Goal: Information Seeking & Learning: Learn about a topic

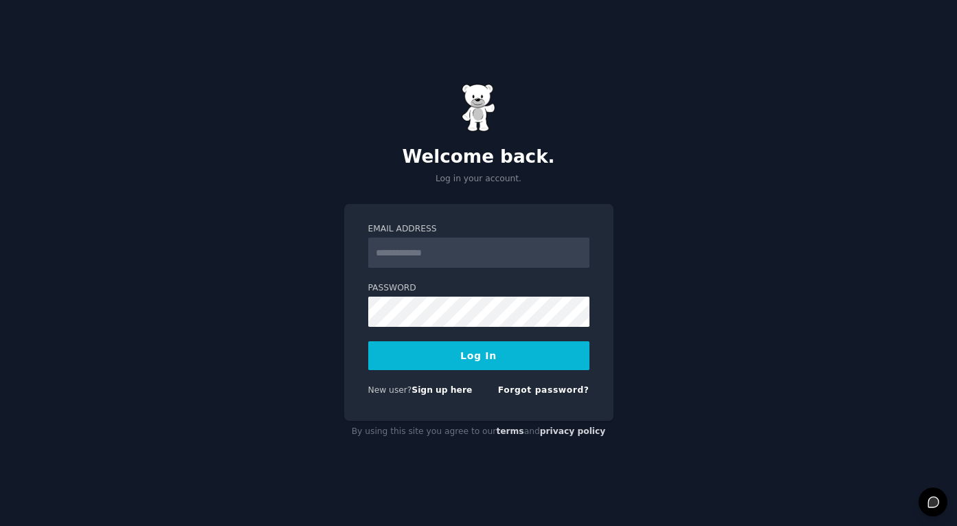
click at [442, 258] on input "Email Address" at bounding box center [478, 253] width 221 height 30
type input "**********"
click at [368, 341] on button "Log In" at bounding box center [478, 355] width 221 height 29
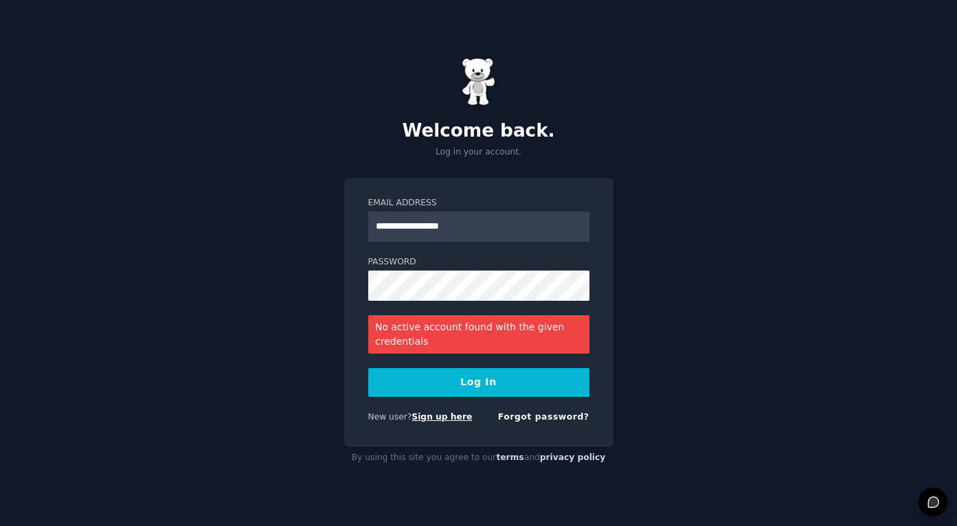
click at [438, 415] on link "Sign up here" at bounding box center [442, 417] width 60 height 10
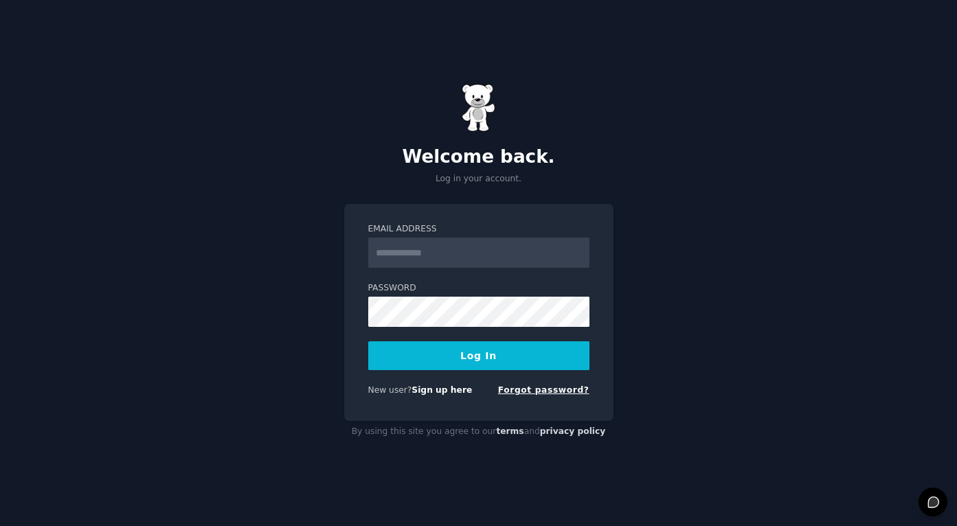
click at [541, 389] on link "Forgot password?" at bounding box center [543, 390] width 91 height 10
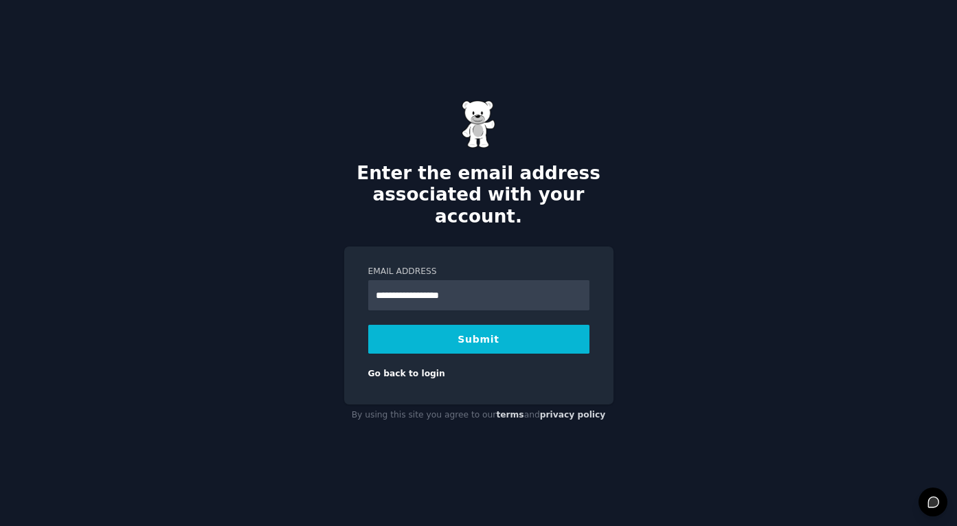
type input "**********"
click at [368, 325] on button "Submit" at bounding box center [478, 339] width 221 height 29
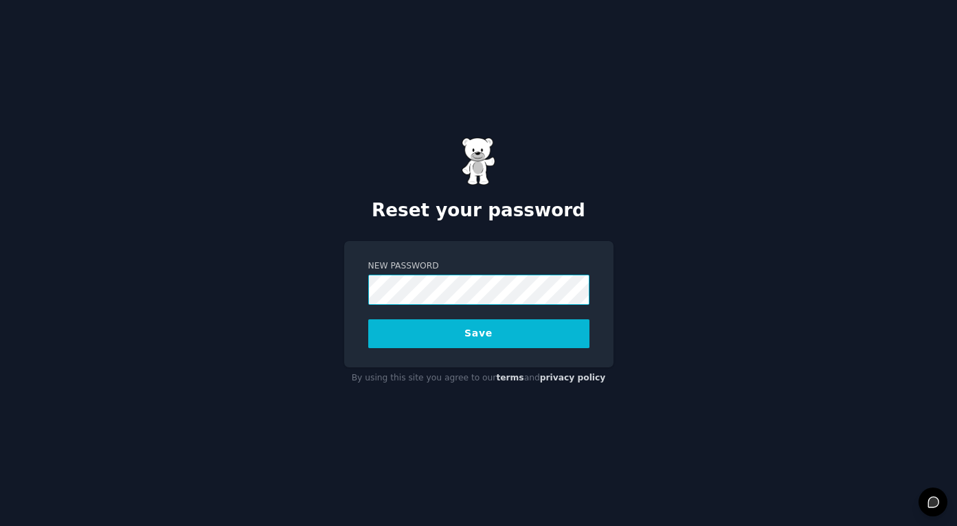
click at [368, 319] on button "Save" at bounding box center [478, 333] width 221 height 29
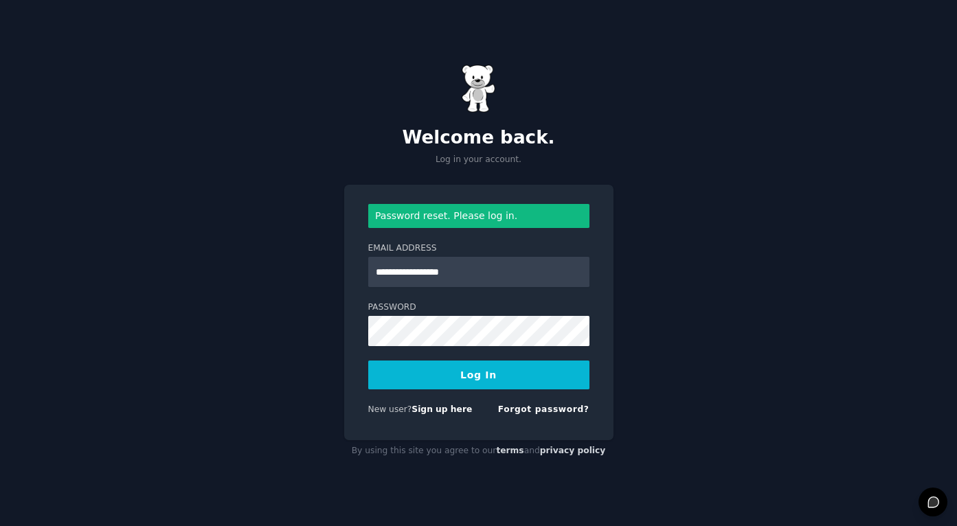
type input "**********"
click at [368, 361] on button "Log In" at bounding box center [478, 375] width 221 height 29
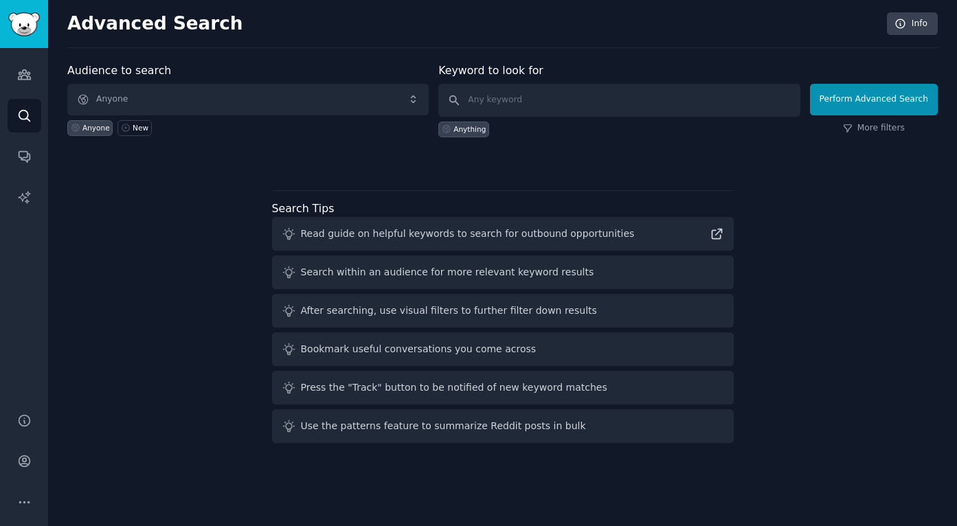
click at [412, 181] on div "Audience to search Anyone Anyone New Keyword to look for Anything Perform Advan…" at bounding box center [502, 256] width 870 height 386
click at [529, 100] on input "text" at bounding box center [618, 100] width 361 height 33
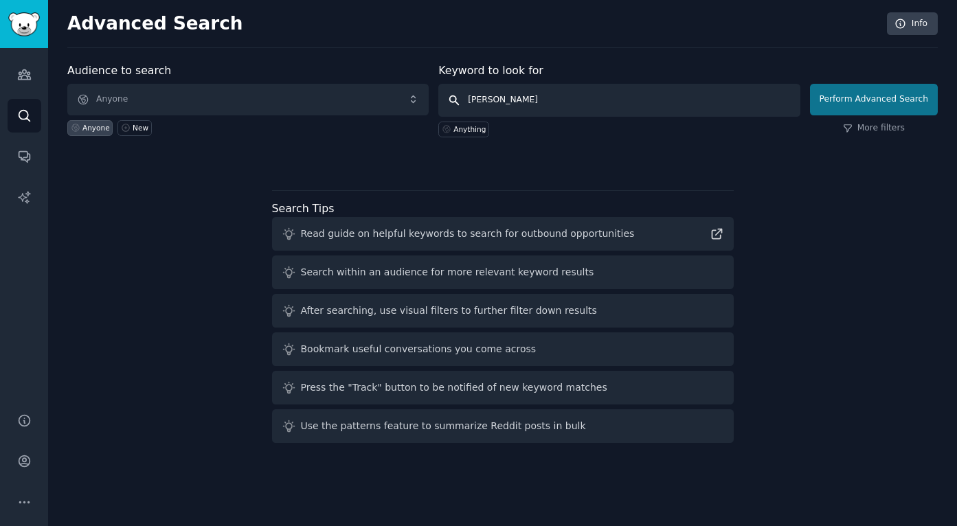
type input "[PERSON_NAME]"
click at [878, 102] on button "Perform Advanced Search" at bounding box center [874, 100] width 128 height 32
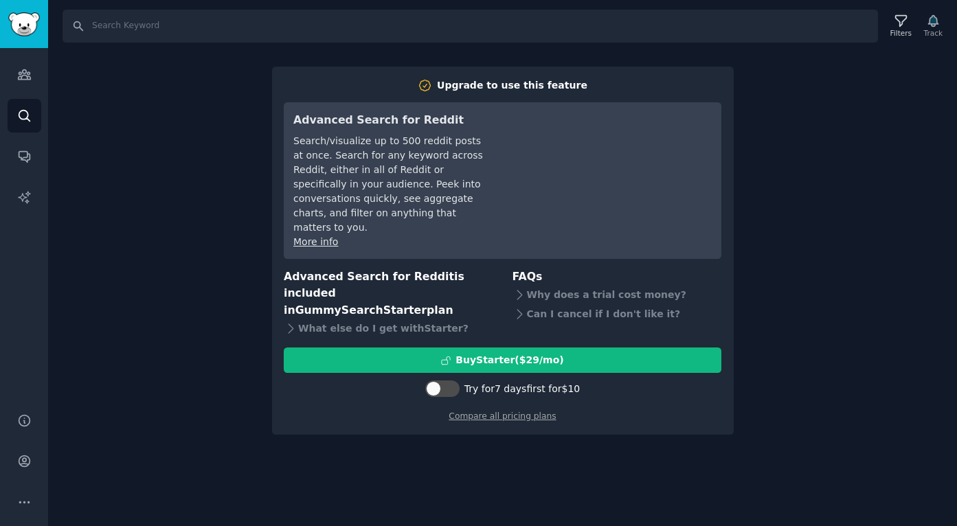
click at [885, 181] on div "Search Filters Track Upgrade to use this feature Advanced Search for Reddit Sea…" at bounding box center [502, 263] width 909 height 526
click at [807, 51] on div "Search Filters Track Upgrade to use this feature Advanced Search for Reddit Sea…" at bounding box center [502, 263] width 909 height 526
click at [29, 117] on icon "Sidebar" at bounding box center [24, 116] width 14 height 14
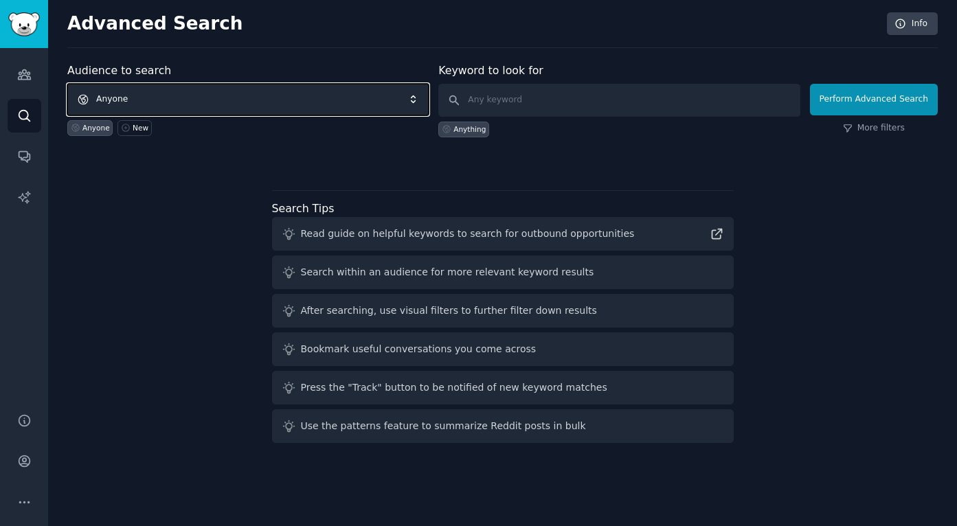
click at [192, 100] on span "Anyone" at bounding box center [247, 100] width 361 height 32
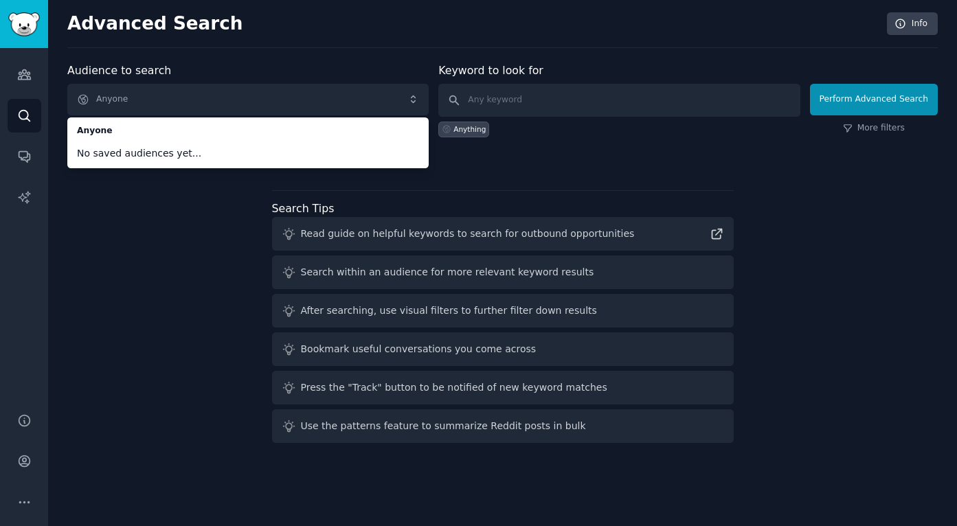
click at [145, 247] on div "Audience to search Anyone Anyone No saved audiences yet... Anyone New Keyword t…" at bounding box center [502, 256] width 870 height 386
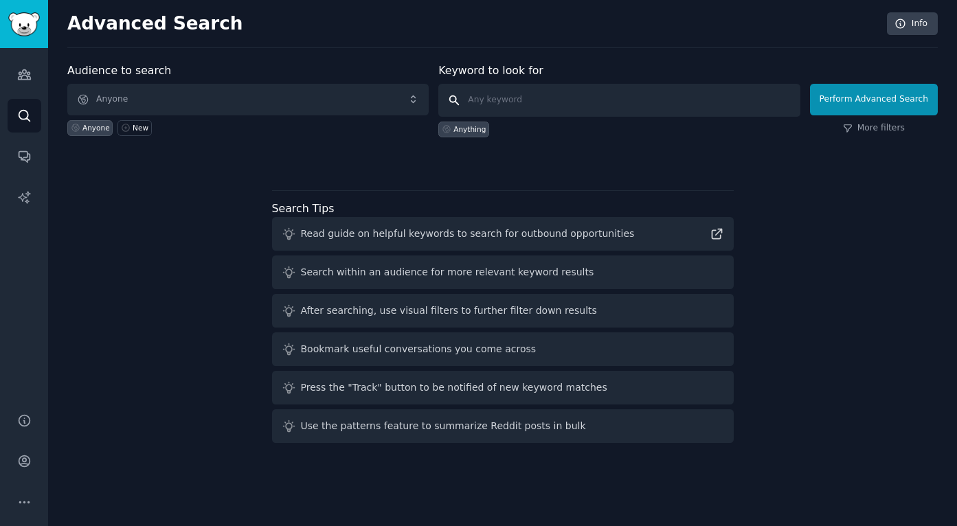
click at [551, 104] on input "text" at bounding box center [618, 100] width 361 height 33
click at [477, 128] on div "Anything" at bounding box center [469, 129] width 32 height 10
click at [469, 130] on div "Anything" at bounding box center [469, 129] width 32 height 10
click at [22, 76] on icon "Sidebar" at bounding box center [24, 74] width 14 height 14
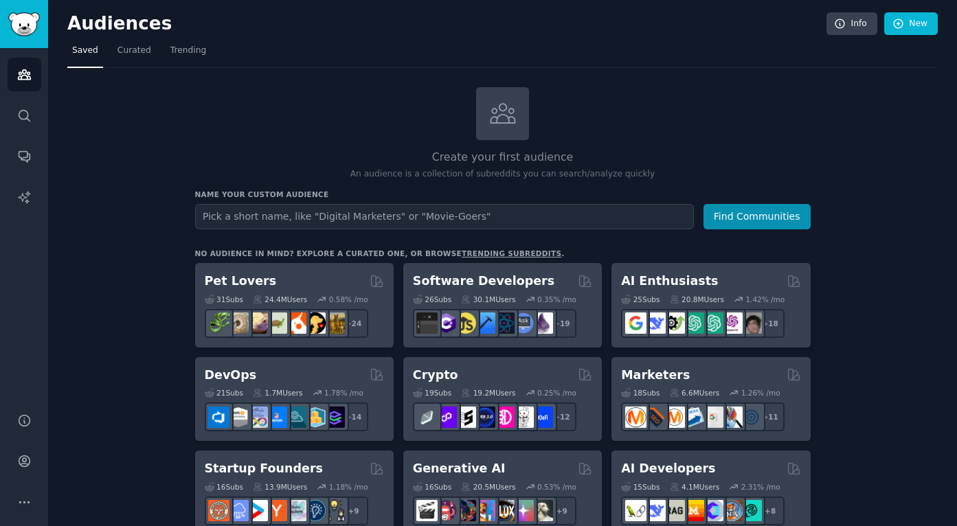
click at [259, 221] on input "text" at bounding box center [444, 216] width 499 height 25
click at [256, 156] on h2 "Create your first audience" at bounding box center [503, 157] width 616 height 17
click at [142, 49] on span "Curated" at bounding box center [134, 51] width 34 height 12
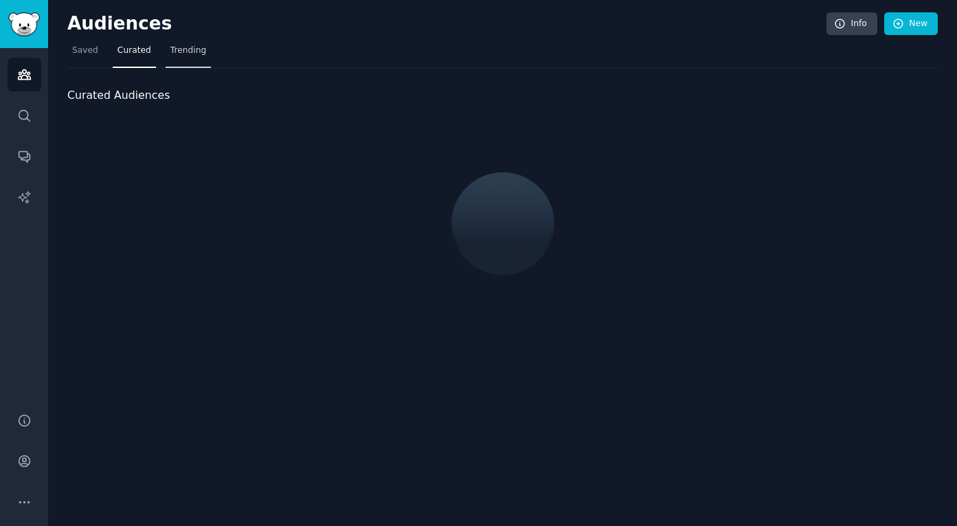
click at [194, 57] on link "Trending" at bounding box center [188, 54] width 45 height 28
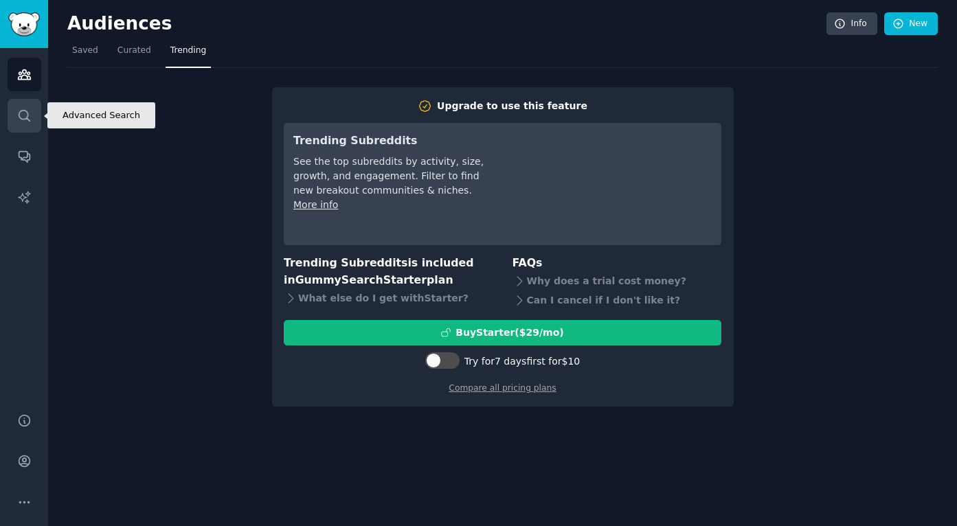
click at [21, 115] on icon "Sidebar" at bounding box center [24, 116] width 14 height 14
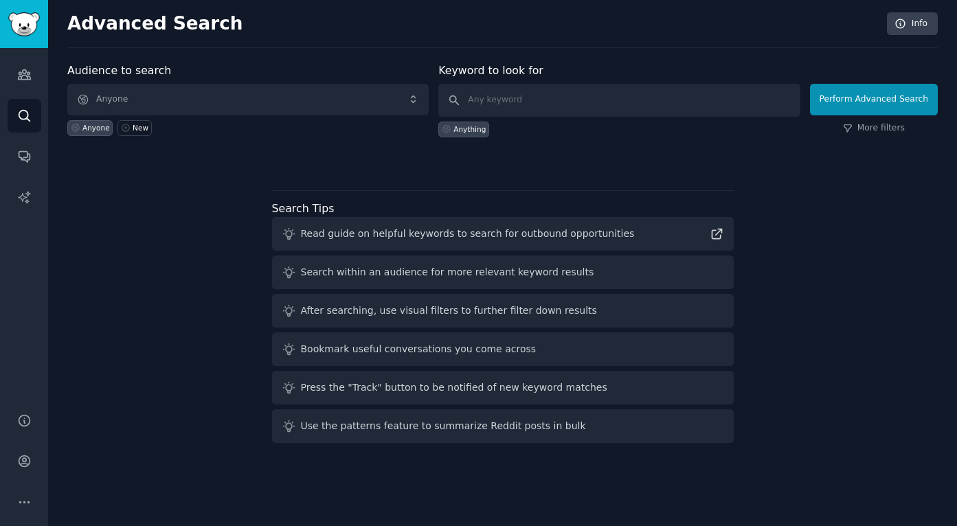
click at [200, 150] on div "Audience to search Anyone Anyone New Keyword to look for Anything Perform Advan…" at bounding box center [502, 115] width 870 height 104
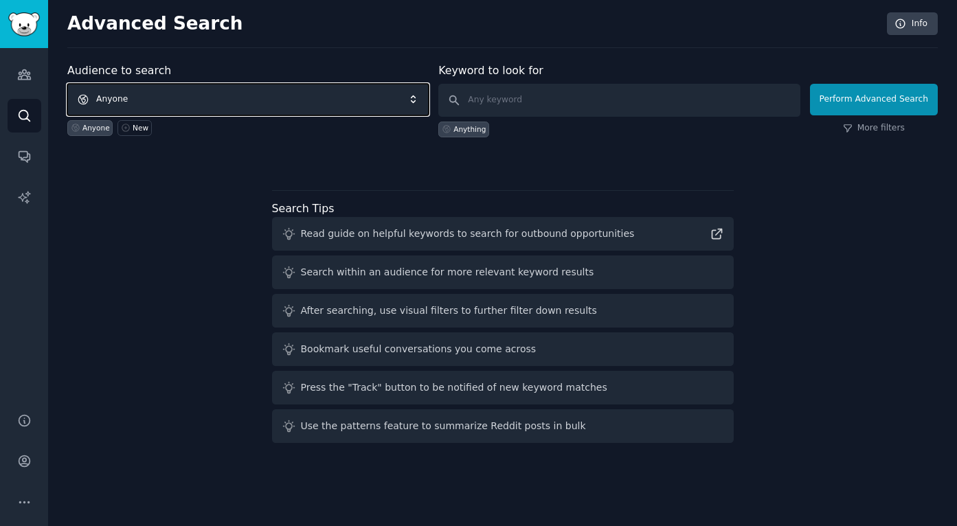
click at [176, 101] on span "Anyone" at bounding box center [247, 100] width 361 height 32
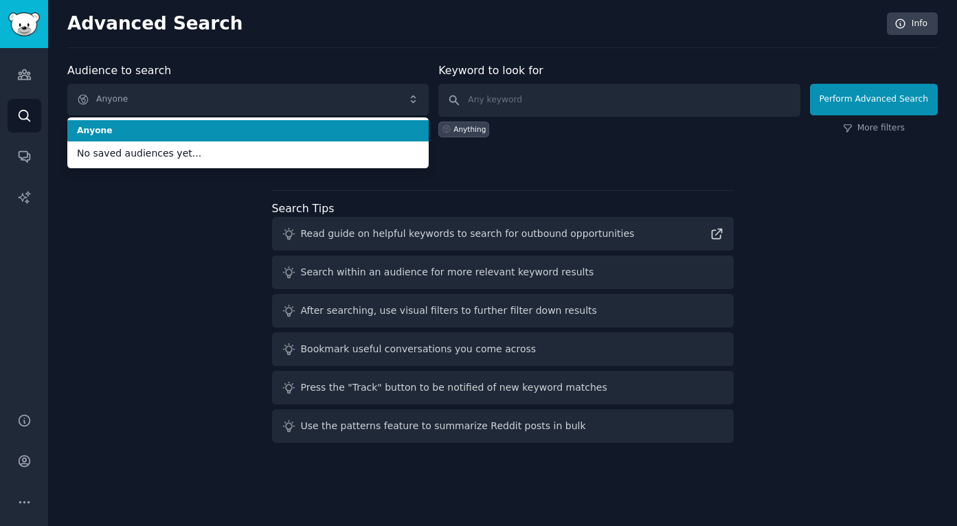
click at [171, 135] on span "Anyone" at bounding box center [248, 131] width 342 height 12
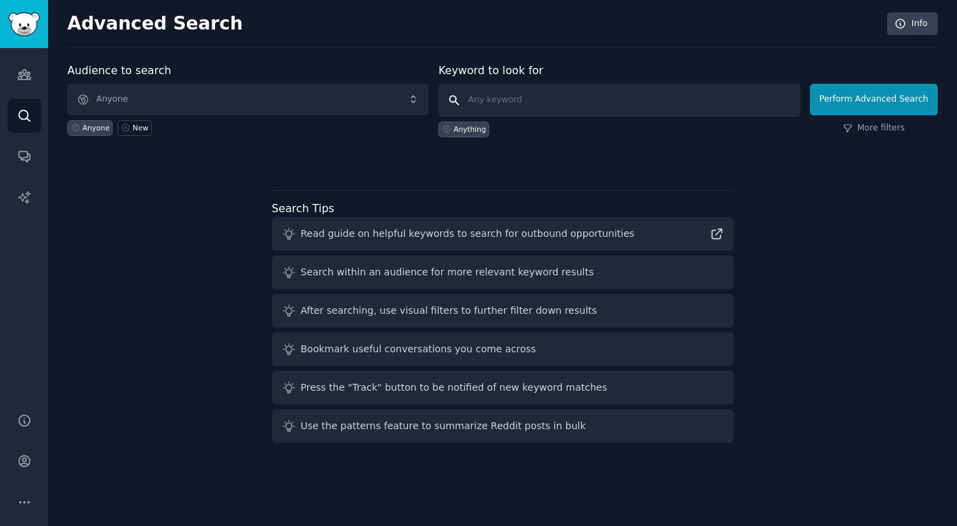
click at [490, 102] on input "text" at bounding box center [618, 100] width 361 height 33
click at [20, 153] on icon "Sidebar" at bounding box center [24, 156] width 14 height 14
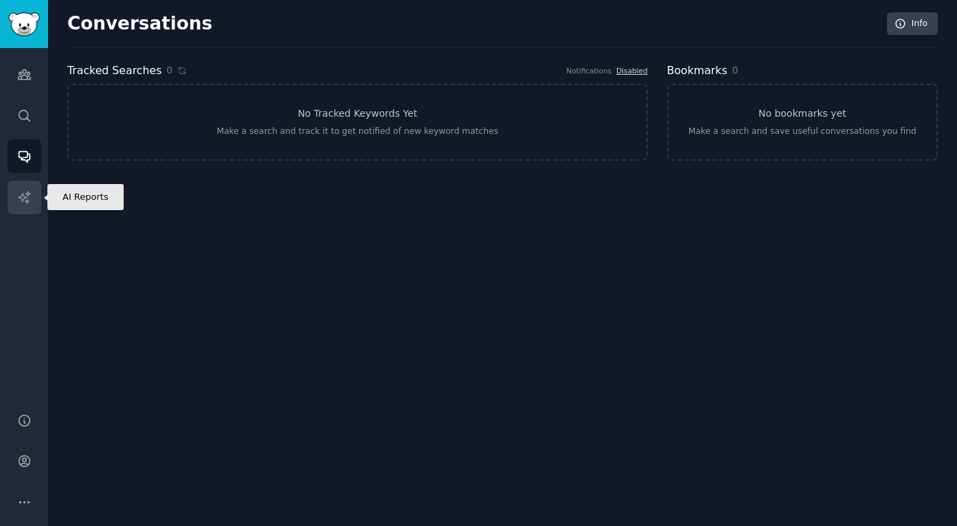
click at [25, 193] on icon "Sidebar" at bounding box center [24, 197] width 12 height 12
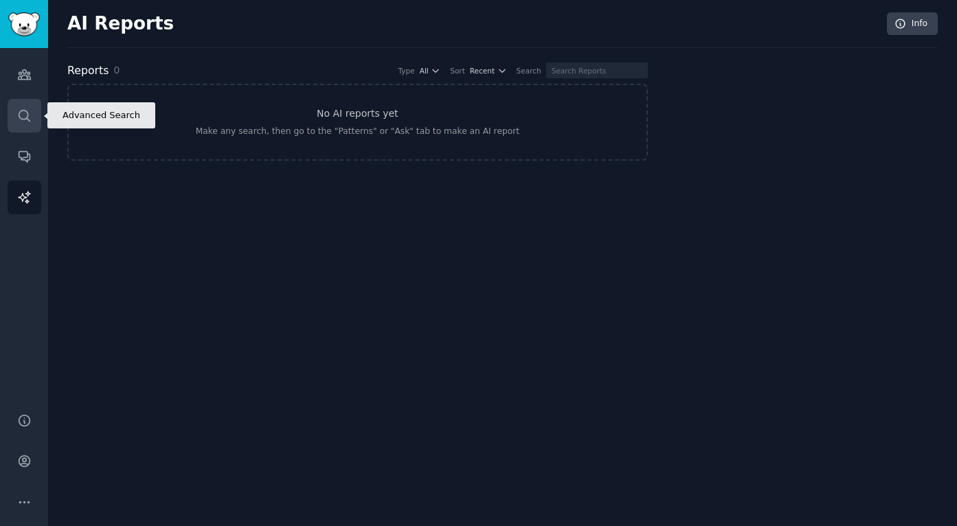
click at [27, 119] on icon "Sidebar" at bounding box center [24, 115] width 11 height 11
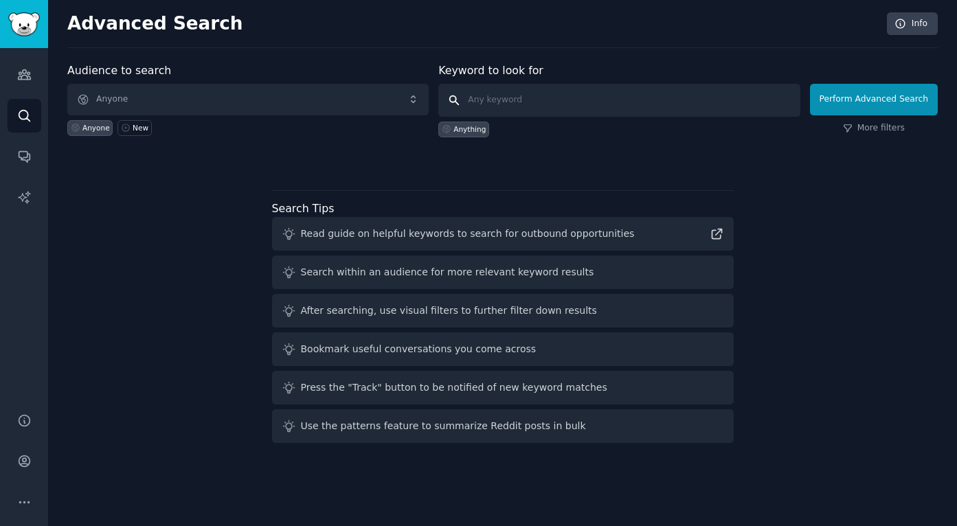
click at [495, 103] on input "text" at bounding box center [618, 100] width 361 height 33
type input "[PERSON_NAME]"
click button "Perform Advanced Search" at bounding box center [874, 100] width 128 height 32
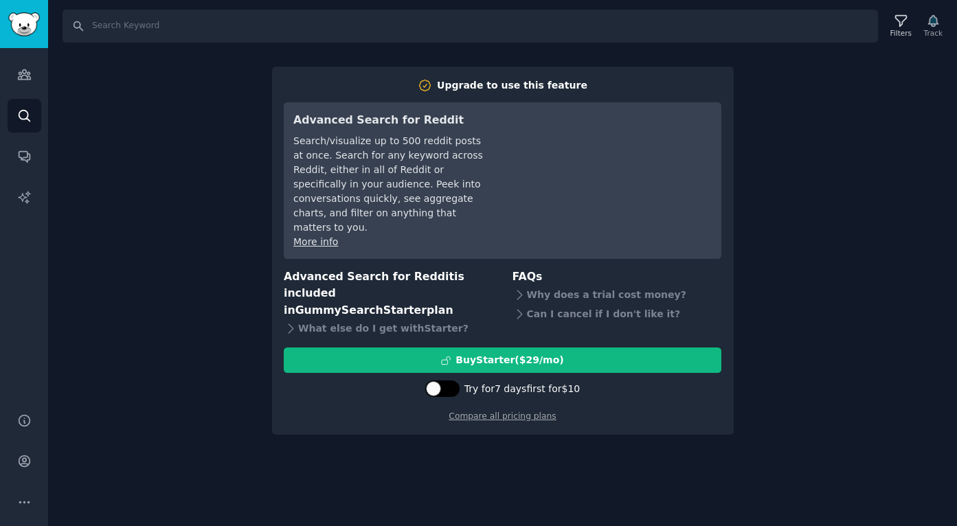
click at [436, 381] on div at bounding box center [442, 389] width 34 height 16
click at [440, 381] on div at bounding box center [441, 389] width 34 height 16
click at [440, 381] on div at bounding box center [442, 389] width 34 height 16
checkbox input "true"
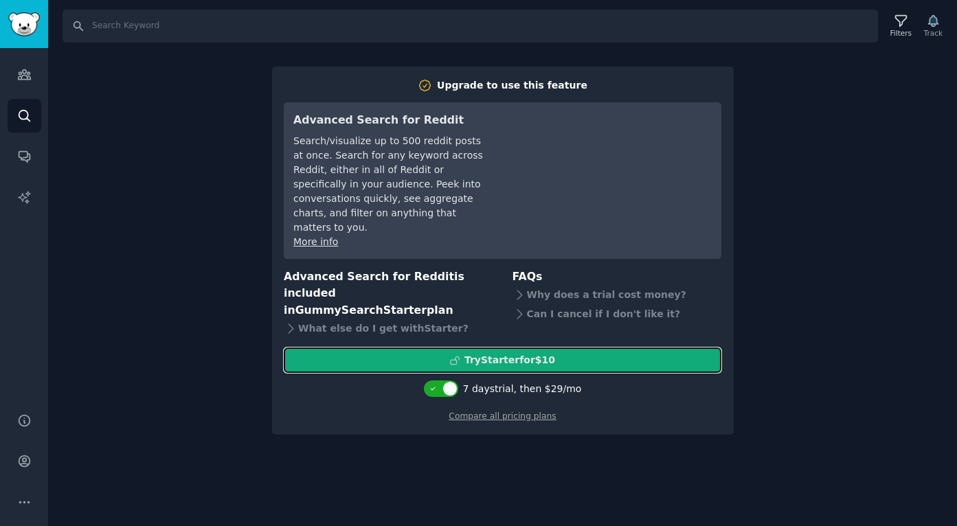
click at [490, 353] on div "Try Starter for $10" at bounding box center [509, 360] width 91 height 14
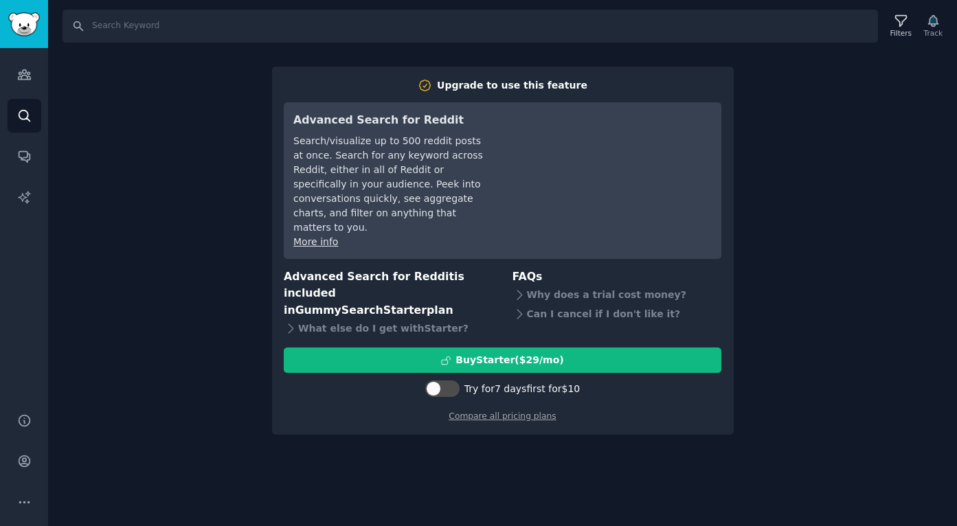
click at [818, 151] on div "Search Filters Track Upgrade to use this feature Advanced Search for Reddit Sea…" at bounding box center [502, 263] width 909 height 526
click at [844, 47] on div "Search Filters Track Upgrade to use this feature Advanced Search for Reddit Sea…" at bounding box center [502, 263] width 909 height 526
click at [32, 76] on link "Audiences" at bounding box center [25, 75] width 34 height 34
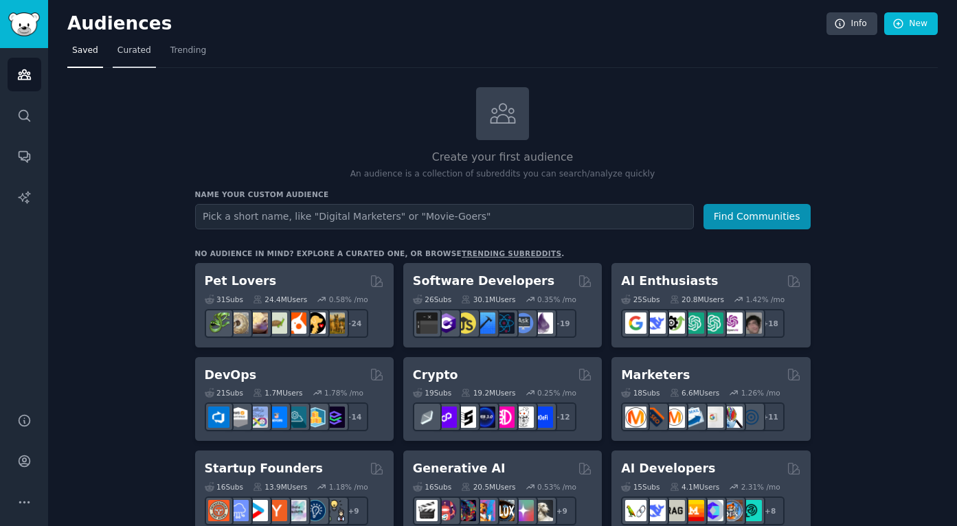
click at [134, 41] on link "Curated" at bounding box center [134, 54] width 43 height 28
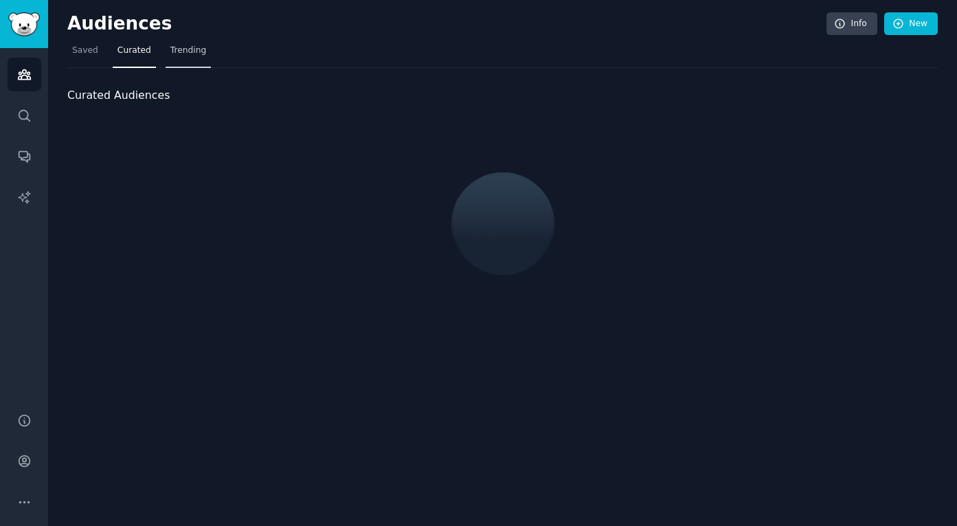
click at [201, 56] on link "Trending" at bounding box center [188, 54] width 45 height 28
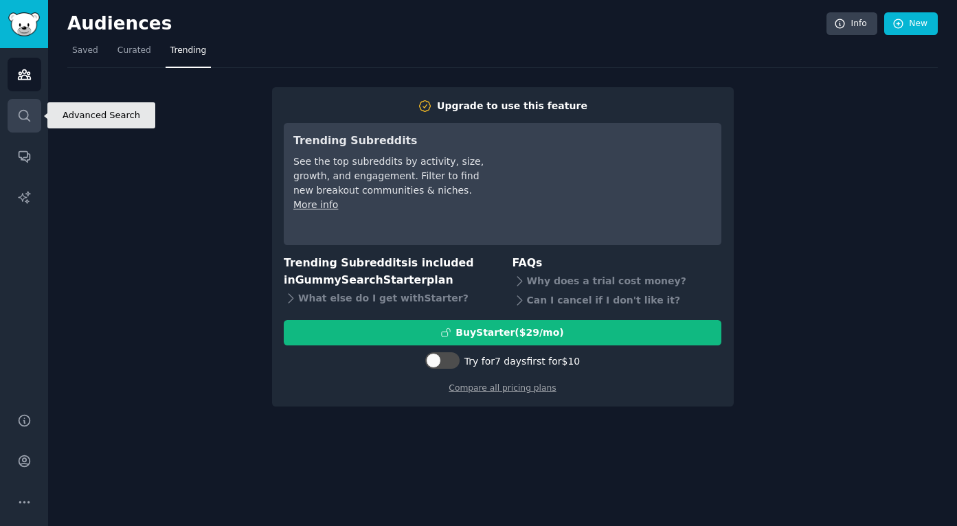
click at [23, 114] on icon "Sidebar" at bounding box center [24, 116] width 14 height 14
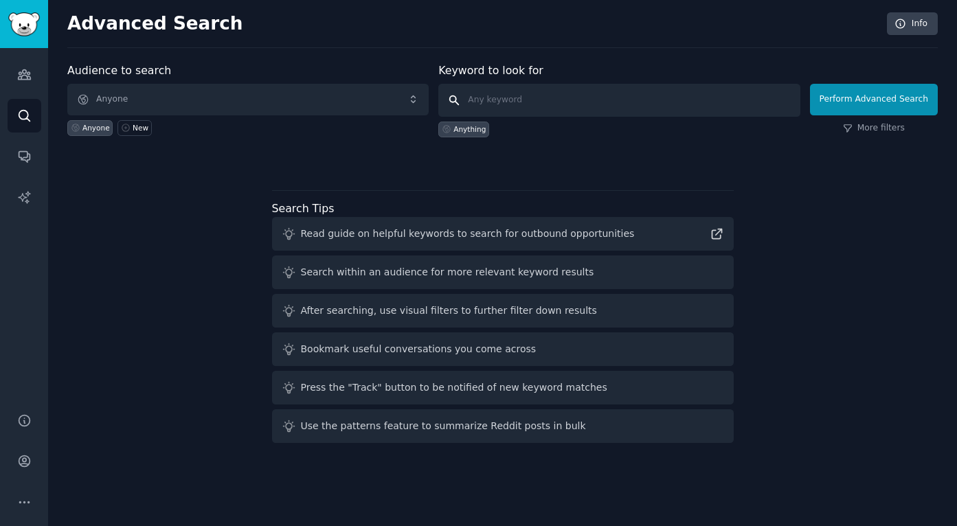
click at [485, 102] on input "text" at bounding box center [618, 100] width 361 height 33
type input "[PERSON_NAME]"
click at [853, 124] on icon at bounding box center [848, 129] width 10 height 10
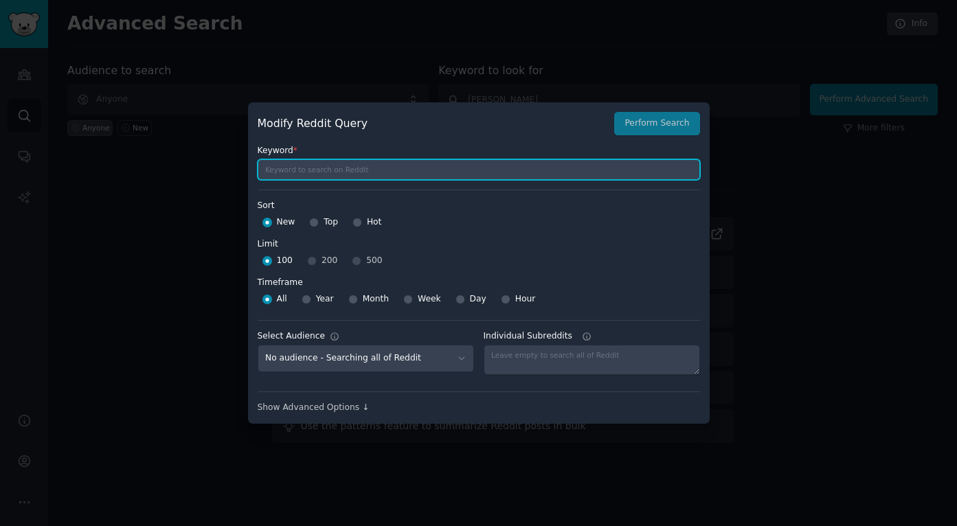
click at [375, 177] on input "text" at bounding box center [479, 169] width 442 height 21
type input "[PERSON_NAME]"
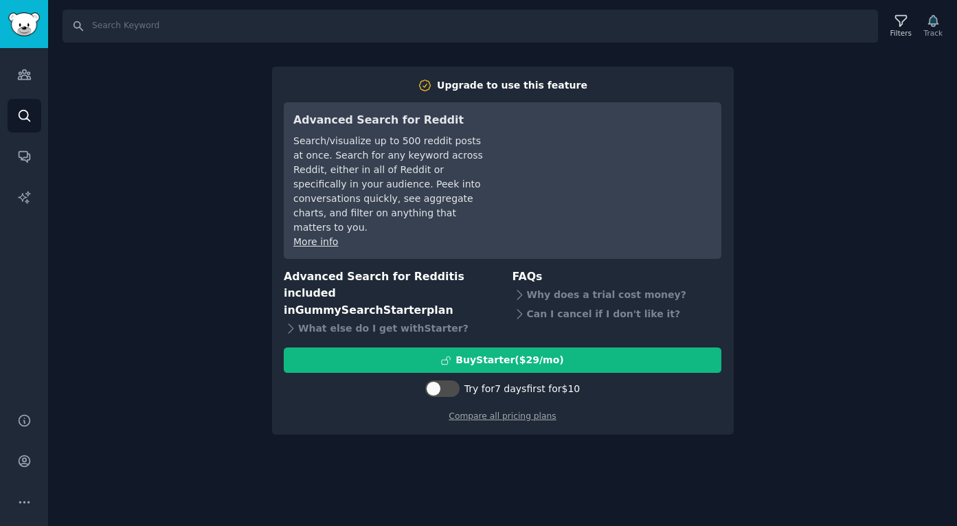
click at [862, 149] on div "Search Filters Track Upgrade to use this feature Advanced Search for Reddit Sea…" at bounding box center [502, 263] width 909 height 526
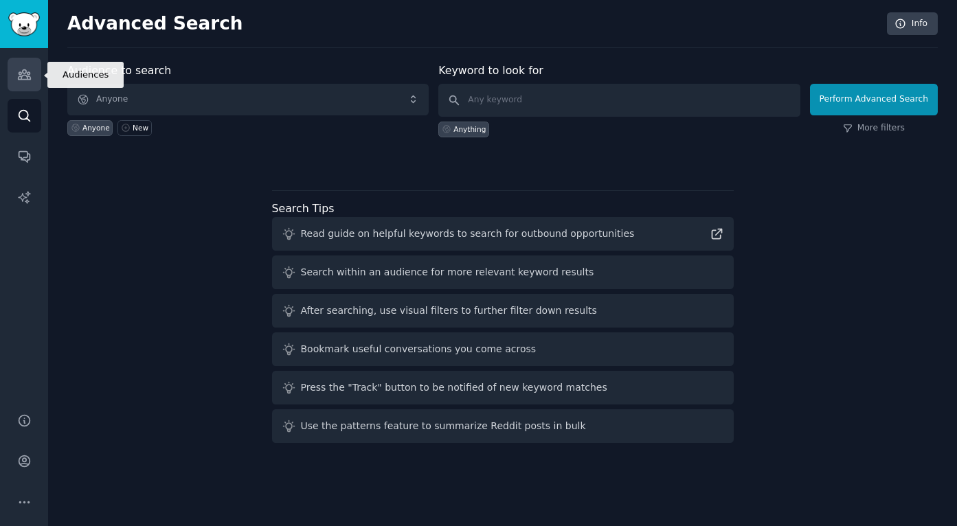
click at [35, 75] on link "Audiences" at bounding box center [25, 75] width 34 height 34
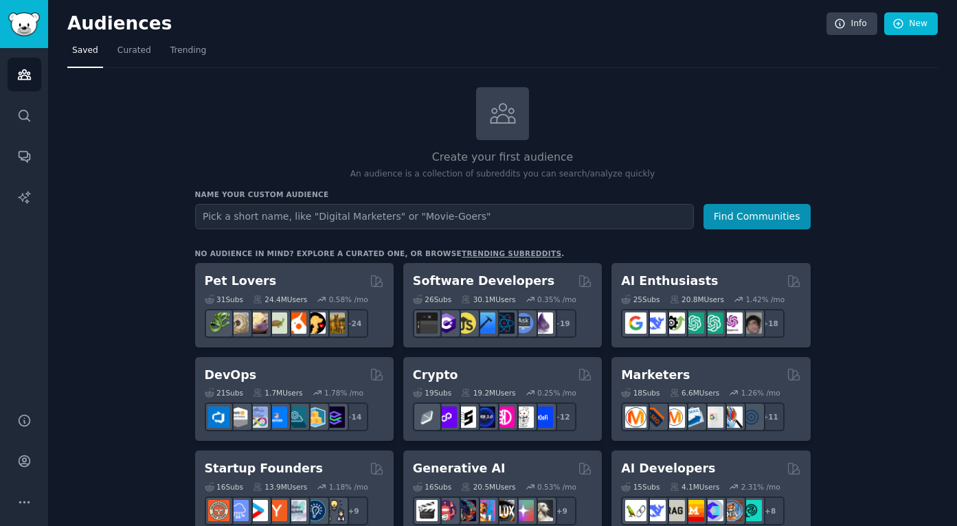
click at [431, 214] on input "text" at bounding box center [444, 216] width 499 height 25
type input "[PERSON_NAME]"
click at [703, 204] on button "Find Communities" at bounding box center [756, 216] width 107 height 25
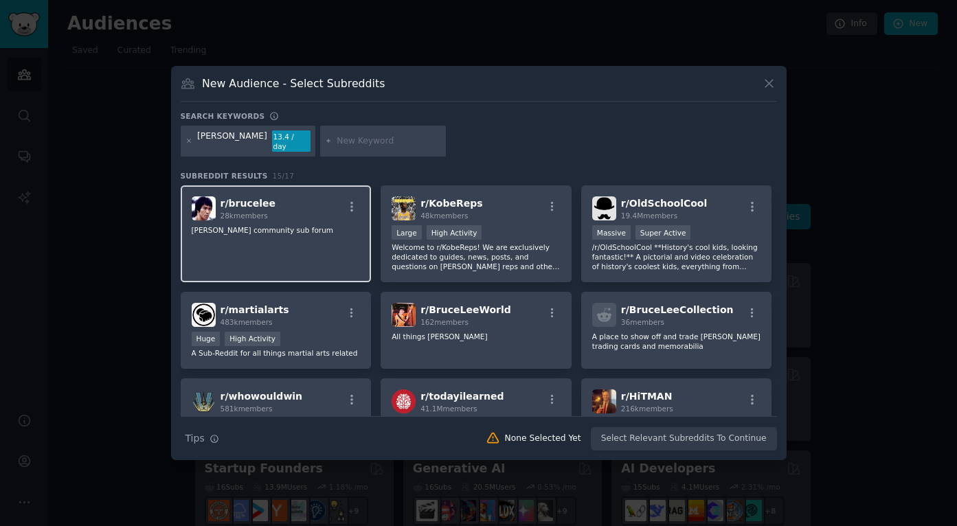
click at [318, 261] on div "r/ [PERSON_NAME] 28k members [PERSON_NAME] community sub forum" at bounding box center [276, 233] width 191 height 97
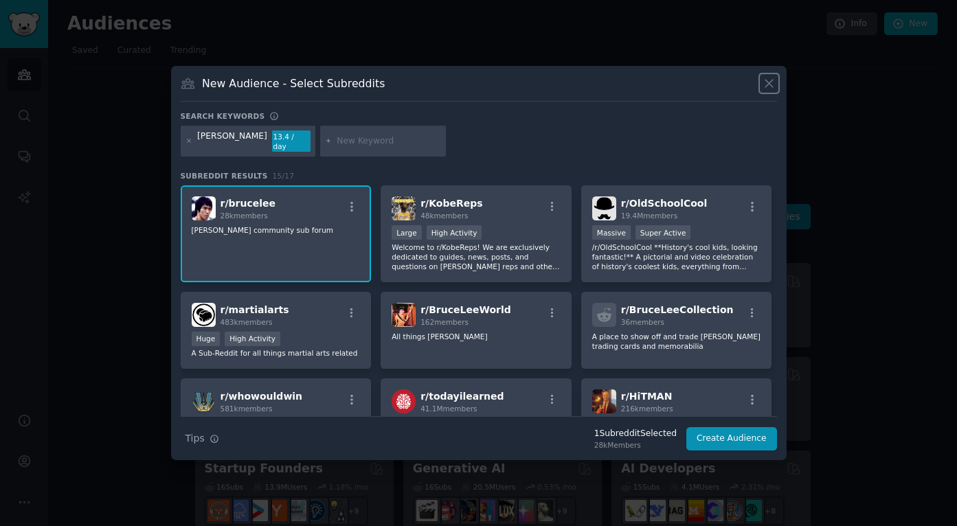
click at [767, 87] on icon at bounding box center [769, 84] width 8 height 8
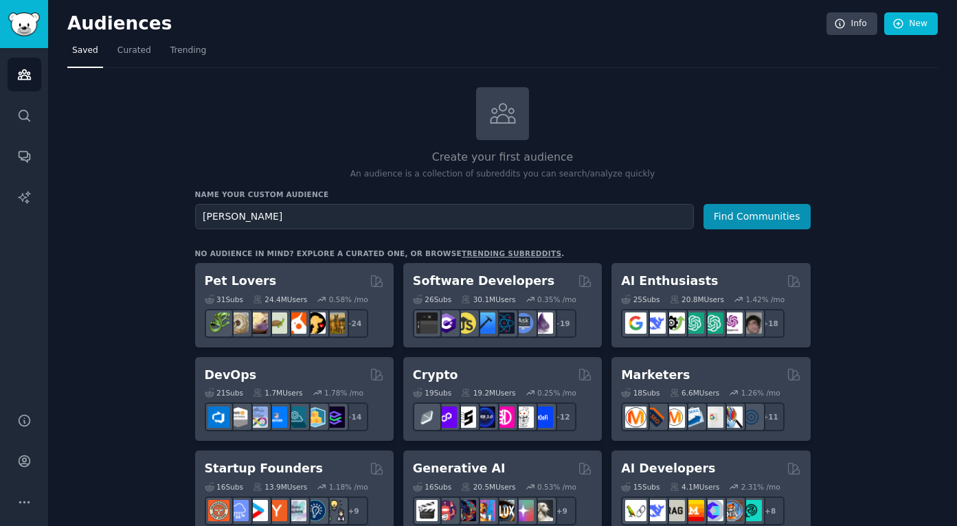
click at [256, 149] on h2 "Create your first audience" at bounding box center [503, 157] width 616 height 17
click at [142, 48] on span "Curated" at bounding box center [134, 51] width 34 height 12
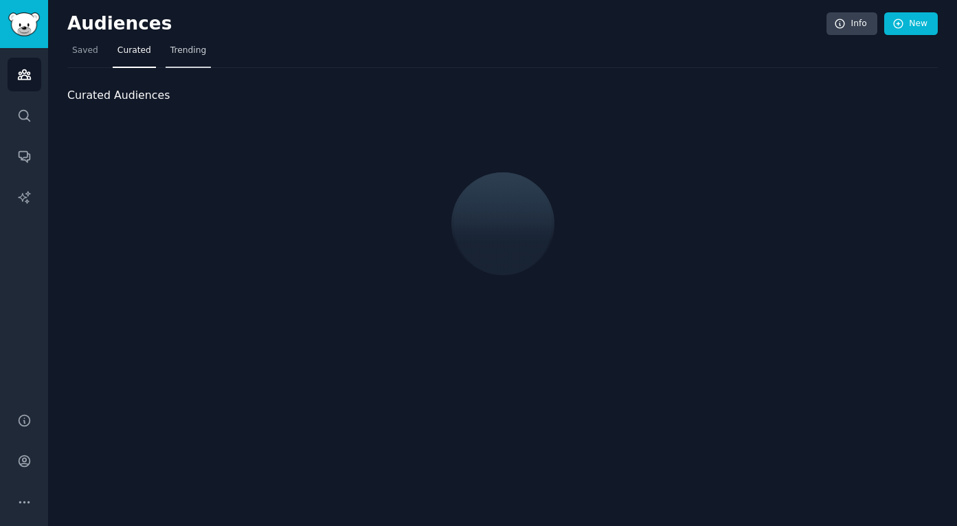
click at [193, 54] on span "Trending" at bounding box center [188, 51] width 36 height 12
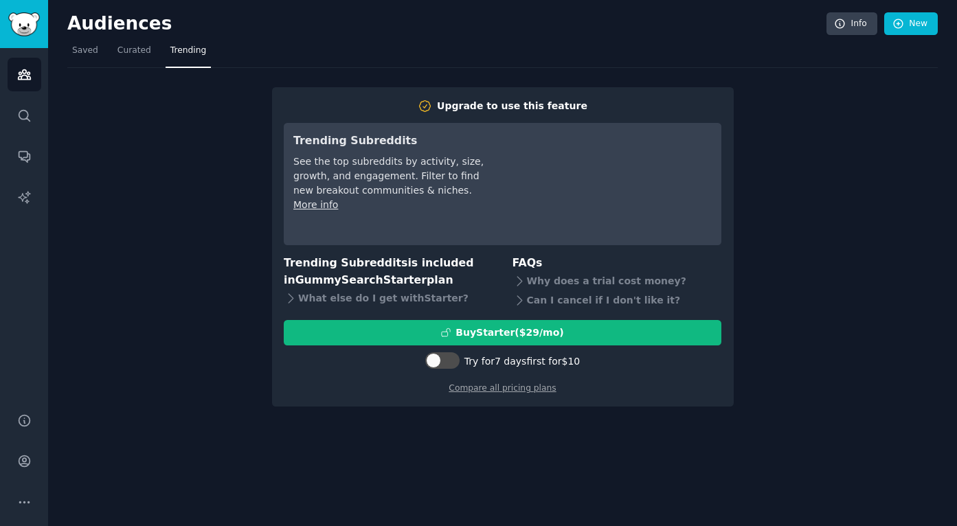
click at [139, 155] on div "Upgrade to use this feature Trending Subreddits See the top subreddits by activ…" at bounding box center [502, 237] width 870 height 339
click at [15, 117] on link "Search" at bounding box center [25, 116] width 34 height 34
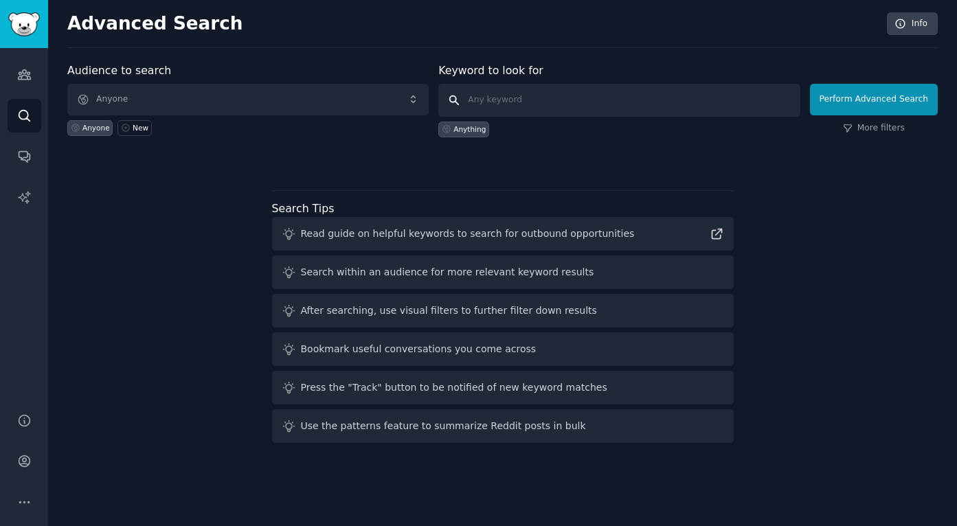
click at [501, 112] on input "text" at bounding box center [618, 100] width 361 height 33
click at [888, 135] on div "Perform Advanced Search More filters" at bounding box center [874, 103] width 128 height 68
click at [886, 130] on link "More filters" at bounding box center [874, 128] width 62 height 12
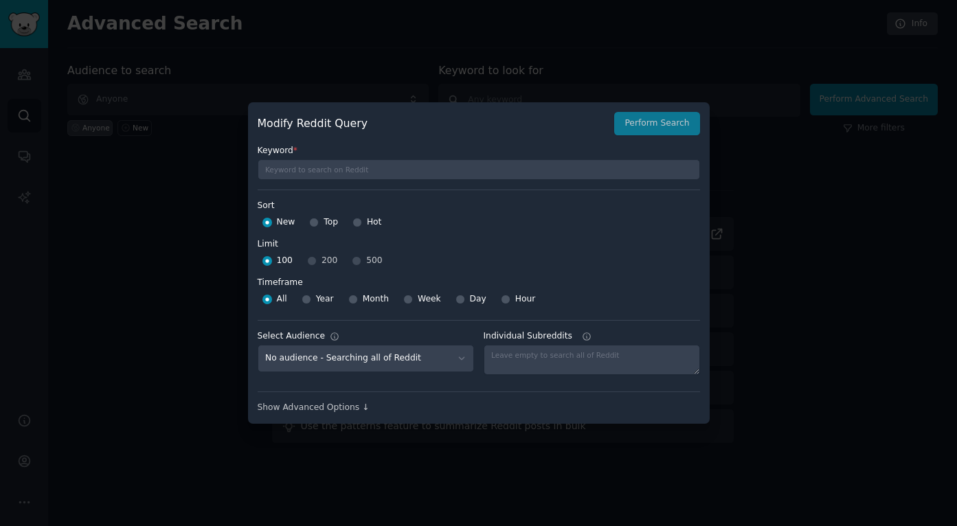
click at [798, 76] on div at bounding box center [478, 263] width 957 height 526
